Goal: Transaction & Acquisition: Purchase product/service

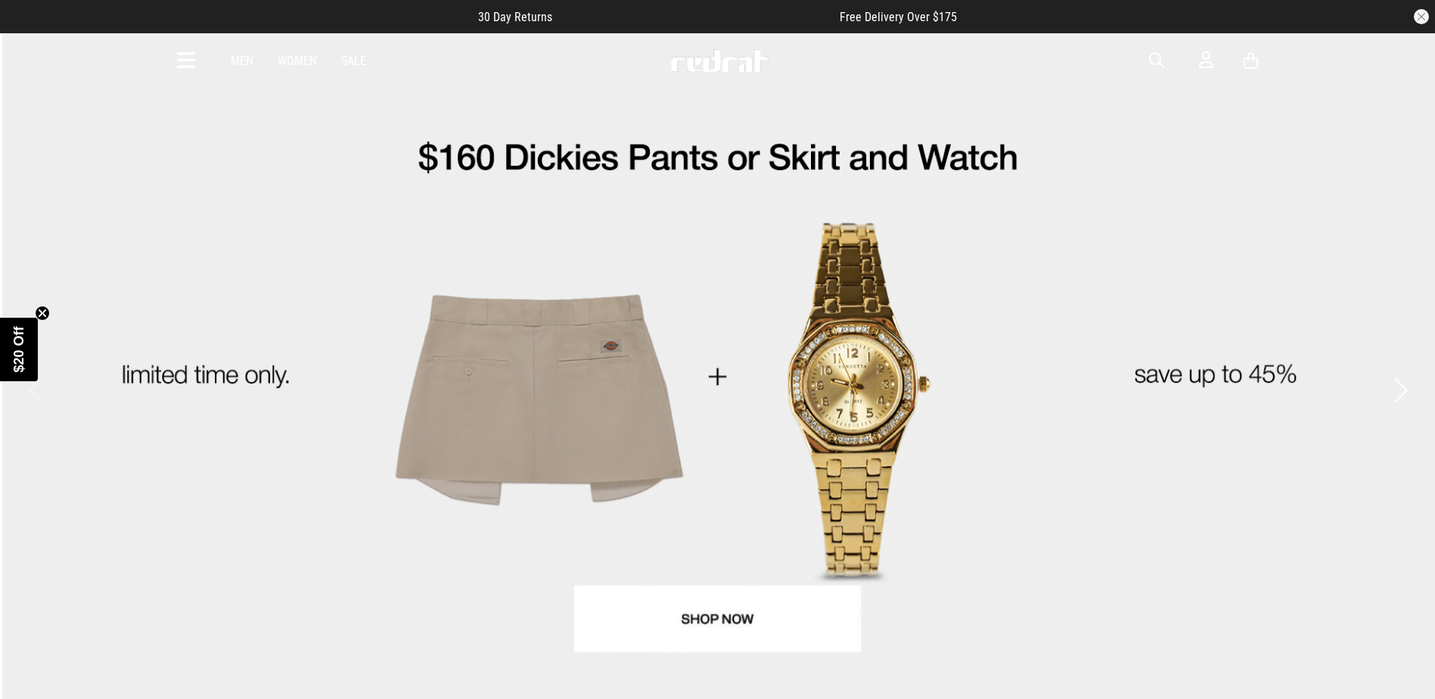
click at [1151, 57] on span "button" at bounding box center [1156, 60] width 15 height 18
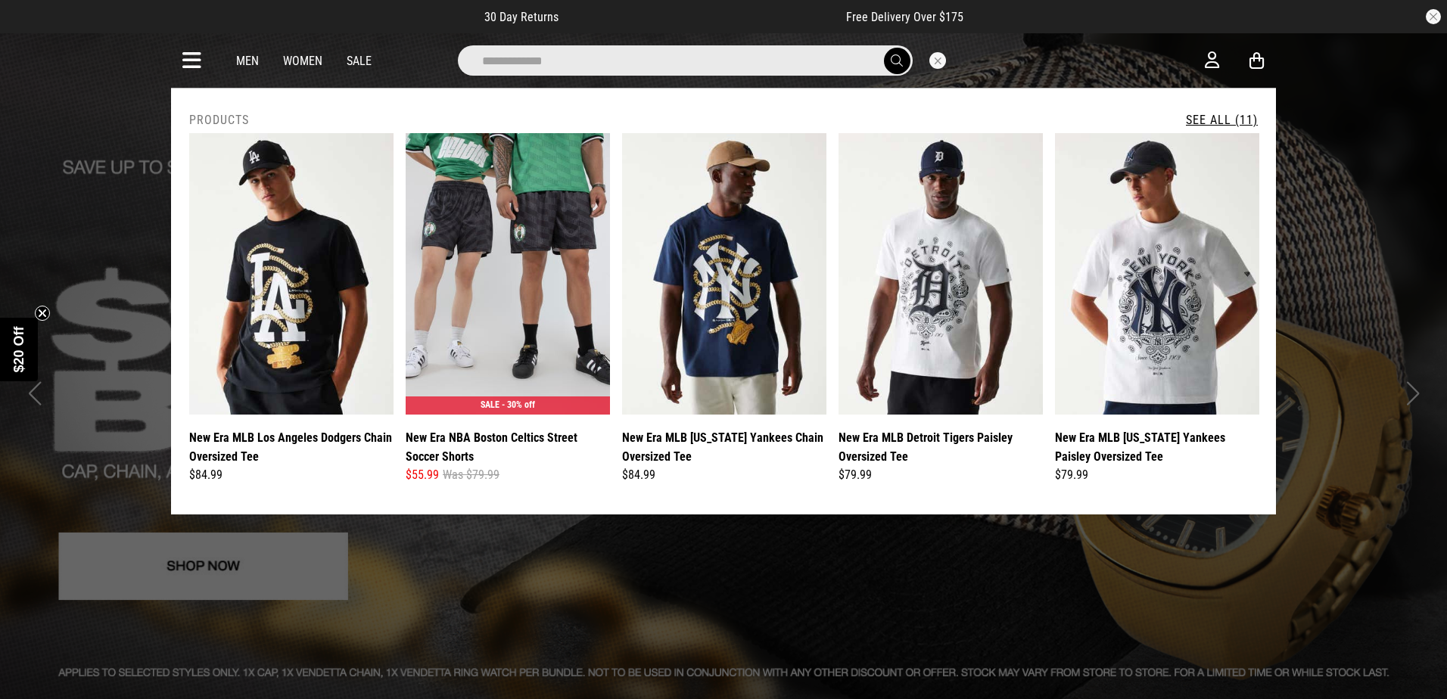
type input "**********"
click at [884, 48] on button "submit" at bounding box center [897, 61] width 26 height 26
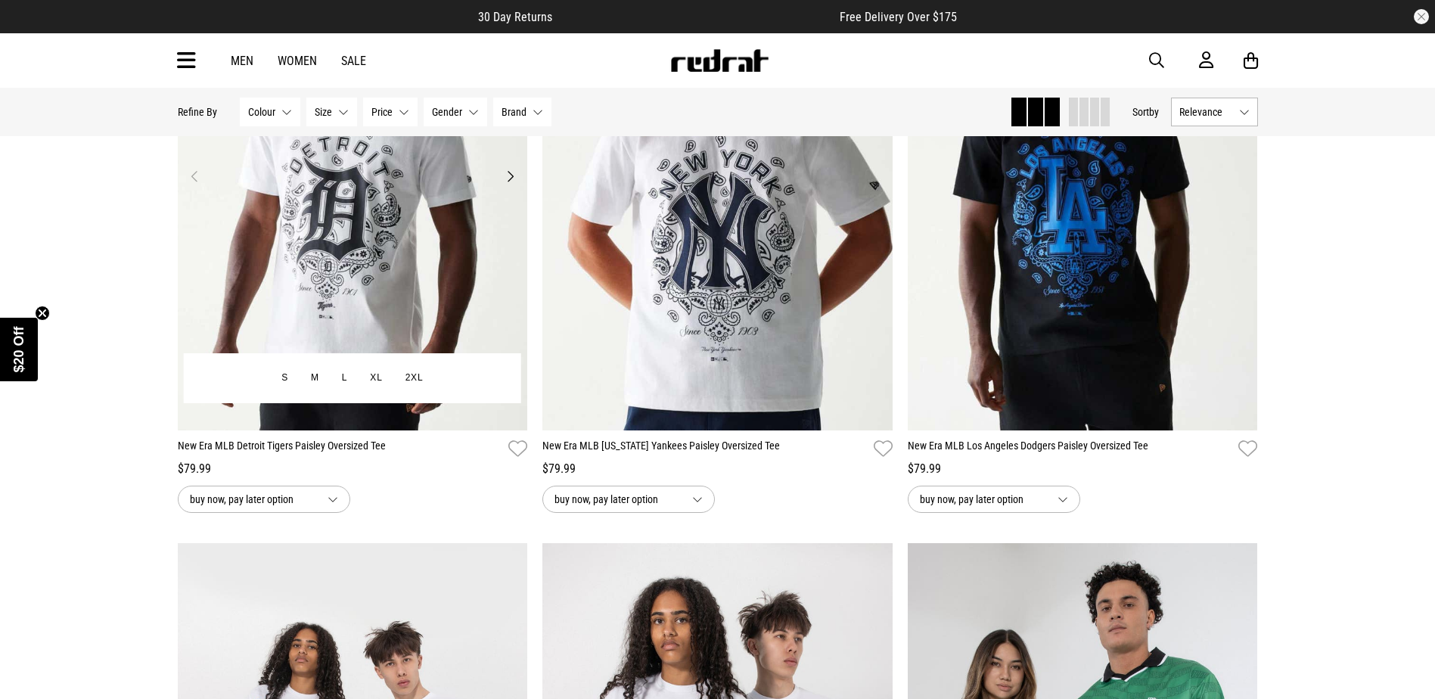
click at [387, 213] on img at bounding box center [353, 185] width 350 height 490
